Goal: Information Seeking & Learning: Learn about a topic

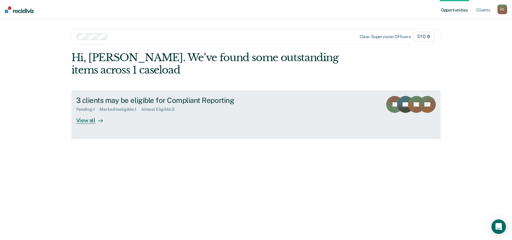
click at [81, 112] on div "View all" at bounding box center [93, 118] width 34 height 12
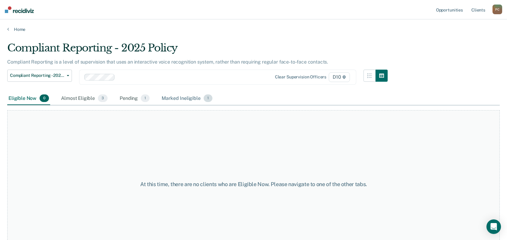
click at [161, 92] on div "Marked Ineligible 1" at bounding box center [187, 98] width 53 height 13
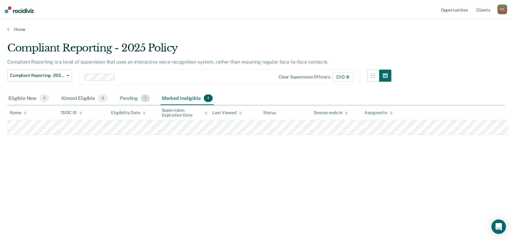
click at [119, 92] on div "Pending 1" at bounding box center [135, 98] width 32 height 13
click at [60, 92] on div "Almost Eligible 3" at bounding box center [84, 98] width 49 height 13
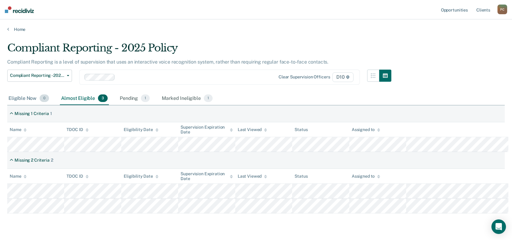
click at [16, 92] on div "Eligible Now 0" at bounding box center [28, 98] width 43 height 13
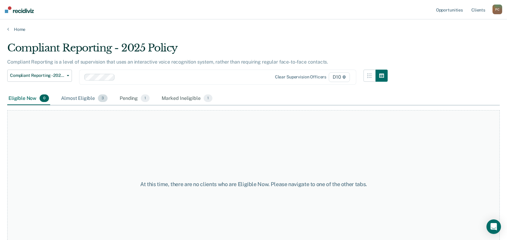
click at [66, 92] on div "Almost Eligible 3" at bounding box center [84, 98] width 49 height 13
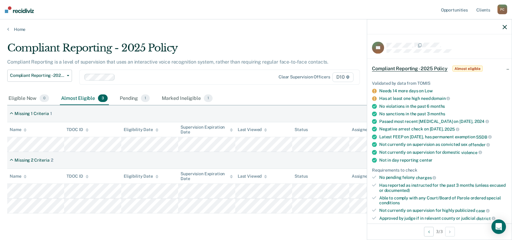
click at [178, 203] on div "Compliant Reporting - 2025 Policy Compliant Reporting is a level of supervision…" at bounding box center [255, 127] width 497 height 170
click at [506, 25] on icon "button" at bounding box center [505, 27] width 4 height 4
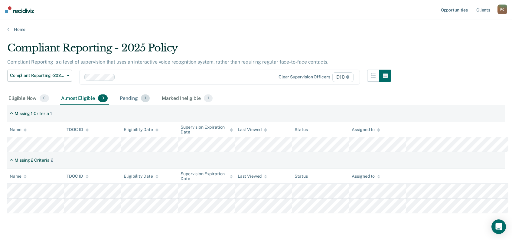
click at [119, 92] on div "Pending 1" at bounding box center [135, 98] width 32 height 13
